Goal: Information Seeking & Learning: Learn about a topic

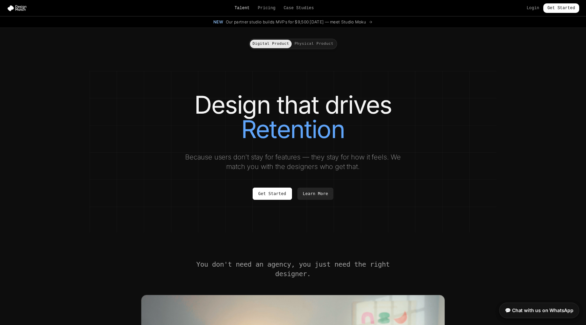
click at [242, 8] on link "Talent" at bounding box center [242, 7] width 15 height 5
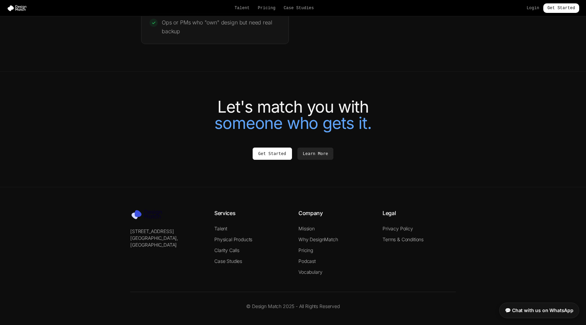
scroll to position [1447, 0]
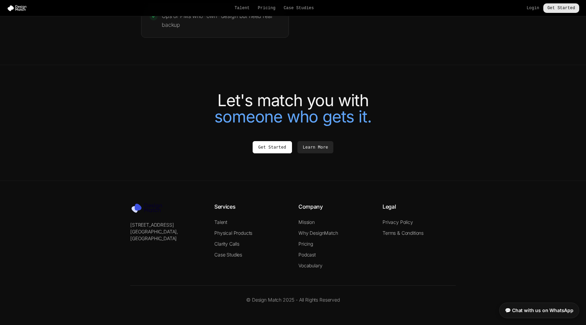
click at [556, 9] on link "Get Started" at bounding box center [561, 7] width 36 height 9
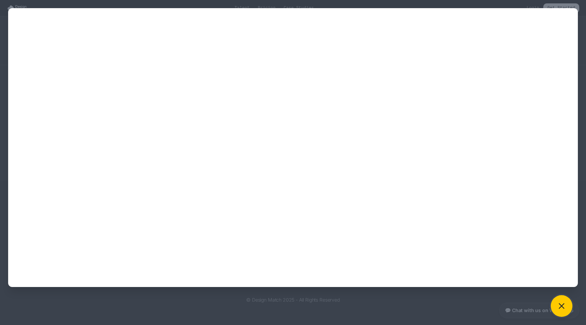
click at [562, 307] on icon at bounding box center [561, 305] width 9 height 9
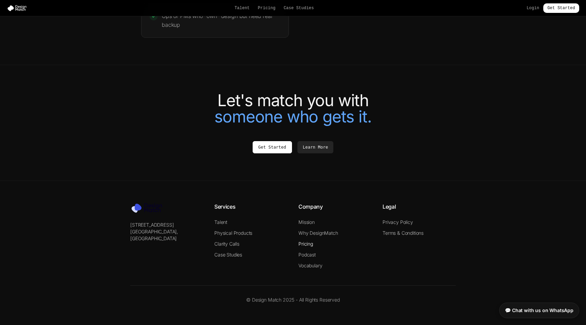
click at [308, 242] on link "Pricing" at bounding box center [305, 244] width 15 height 6
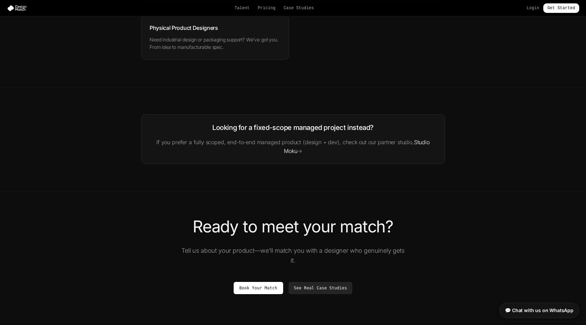
scroll to position [1184, 0]
